Goal: Check status: Check status

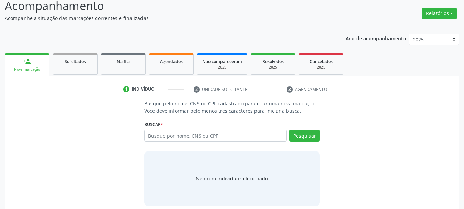
scroll to position [56, 0]
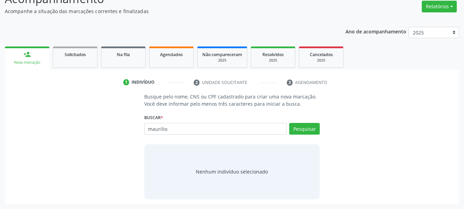
type input "maurilio"
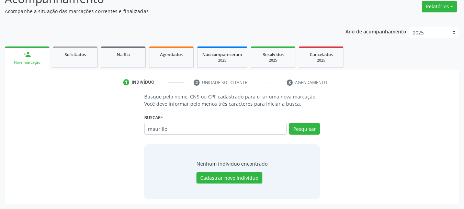
click at [175, 130] on input "maurilio" at bounding box center [215, 129] width 143 height 12
type input "[PERSON_NAME]"
click at [310, 131] on div "maurilio de lima Busque por nome, CNS ou CPF Erenilson Maurilio de Lima Nascime…" at bounding box center [232, 131] width 176 height 16
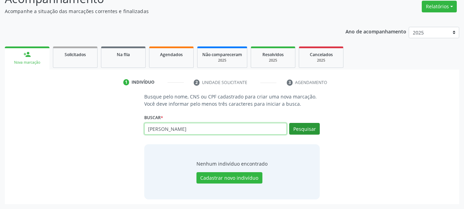
drag, startPoint x: 219, startPoint y: 132, endPoint x: 294, endPoint y: 129, distance: 75.6
click at [223, 131] on input "[PERSON_NAME]" at bounding box center [215, 129] width 143 height 12
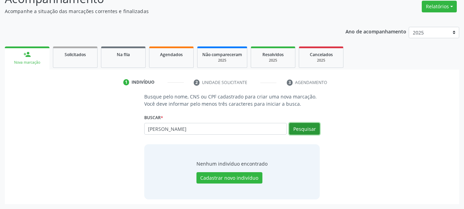
click at [299, 132] on button "Pesquisar" at bounding box center [304, 129] width 31 height 12
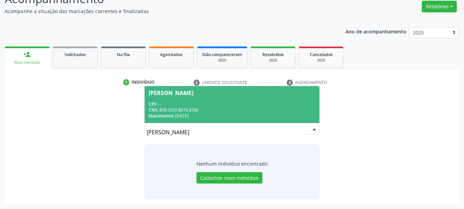
drag, startPoint x: 192, startPoint y: 134, endPoint x: 85, endPoint y: 135, distance: 107.9
click at [85, 135] on div "Busque pelo nome, CNS ou CPF cadastrado para criar uma nova marcação. Você deve…" at bounding box center [232, 146] width 445 height 106
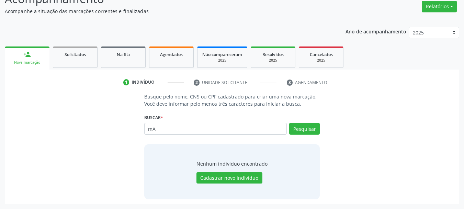
type input "m"
type input "M"
type input "m"
type input "76964248404"
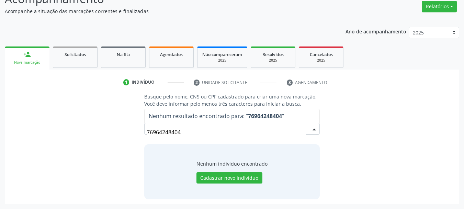
click at [181, 131] on input "76964248404" at bounding box center [226, 132] width 159 height 14
drag, startPoint x: 181, startPoint y: 131, endPoint x: 185, endPoint y: 127, distance: 5.6
click at [182, 127] on input "76964248404" at bounding box center [226, 132] width 159 height 14
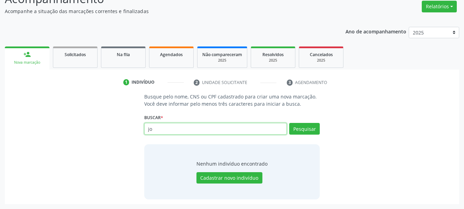
type input "j"
type input "MAURILIO DE LIMA"
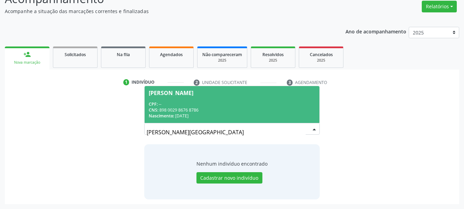
click at [165, 132] on input "MAURILIO DE LIMA" at bounding box center [226, 132] width 159 height 14
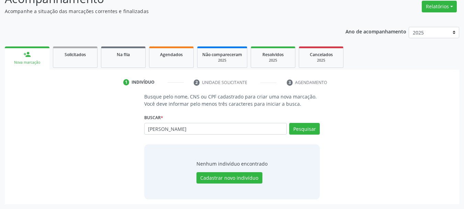
type input "MAURLÍLIO DE LIM"
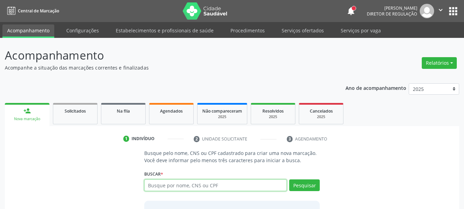
paste input "769.642.484-04"
type input "769.642.484-04"
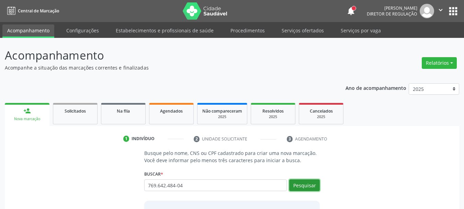
click at [300, 189] on button "Pesquisar" at bounding box center [304, 185] width 31 height 12
type input "769.642.484-04"
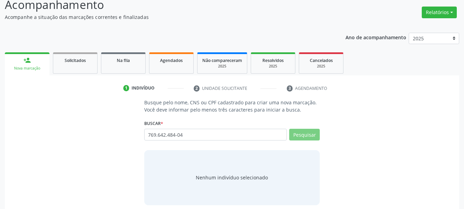
scroll to position [56, 0]
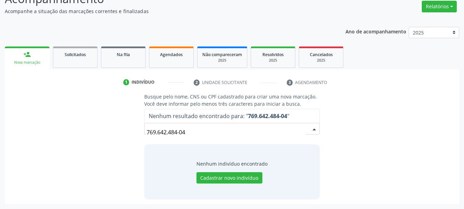
click at [188, 130] on input "769.642.484-04" at bounding box center [226, 132] width 159 height 14
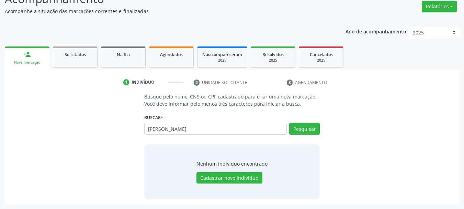
type input "[PERSON_NAME]"
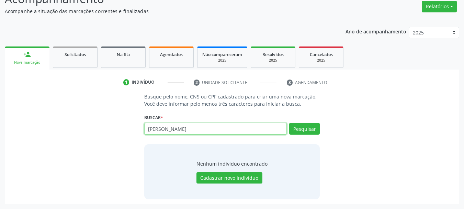
click at [178, 131] on input "[PERSON_NAME]" at bounding box center [215, 129] width 143 height 12
paste input "702606247879240"
type input "702606247879240"
